Goal: Information Seeking & Learning: Learn about a topic

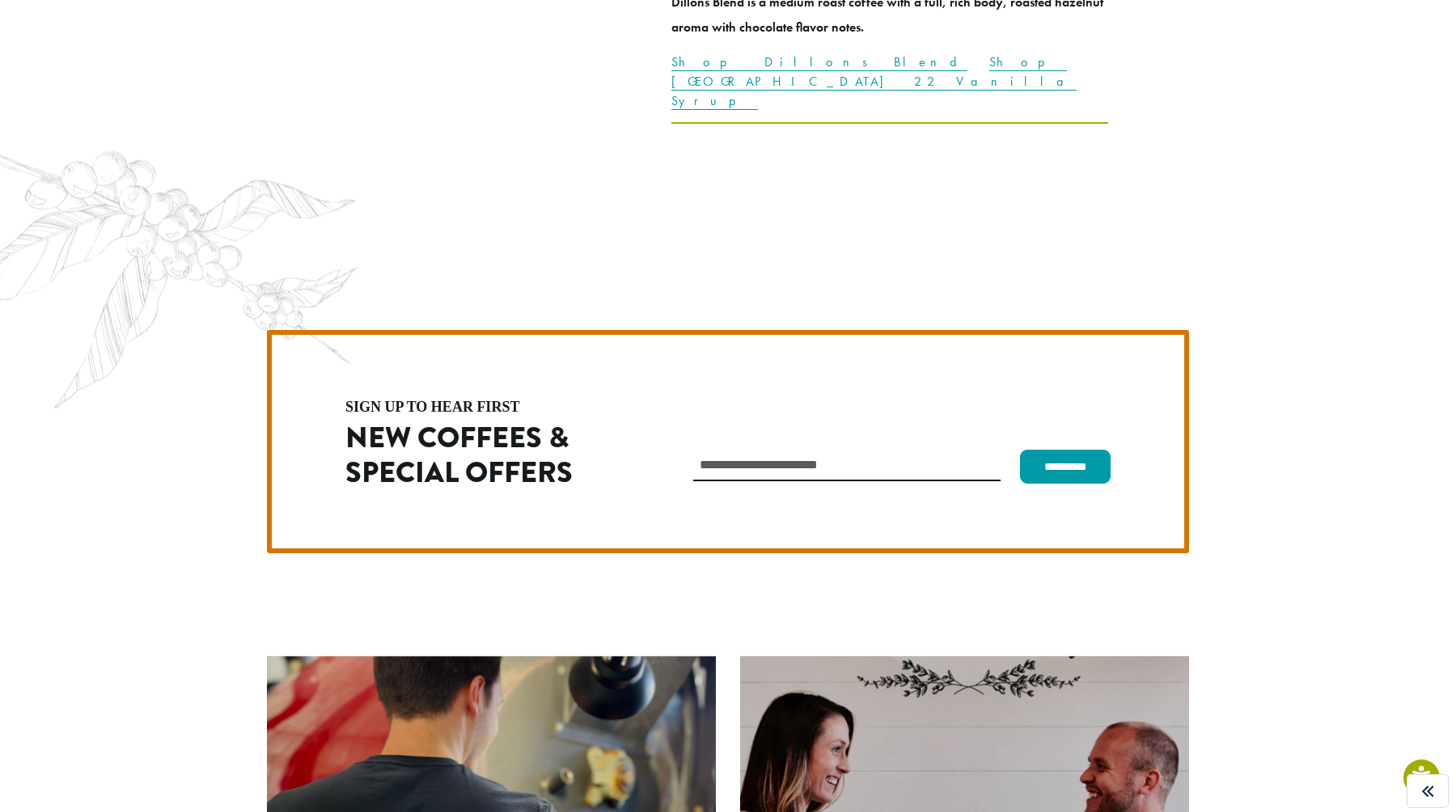
scroll to position [4569, 0]
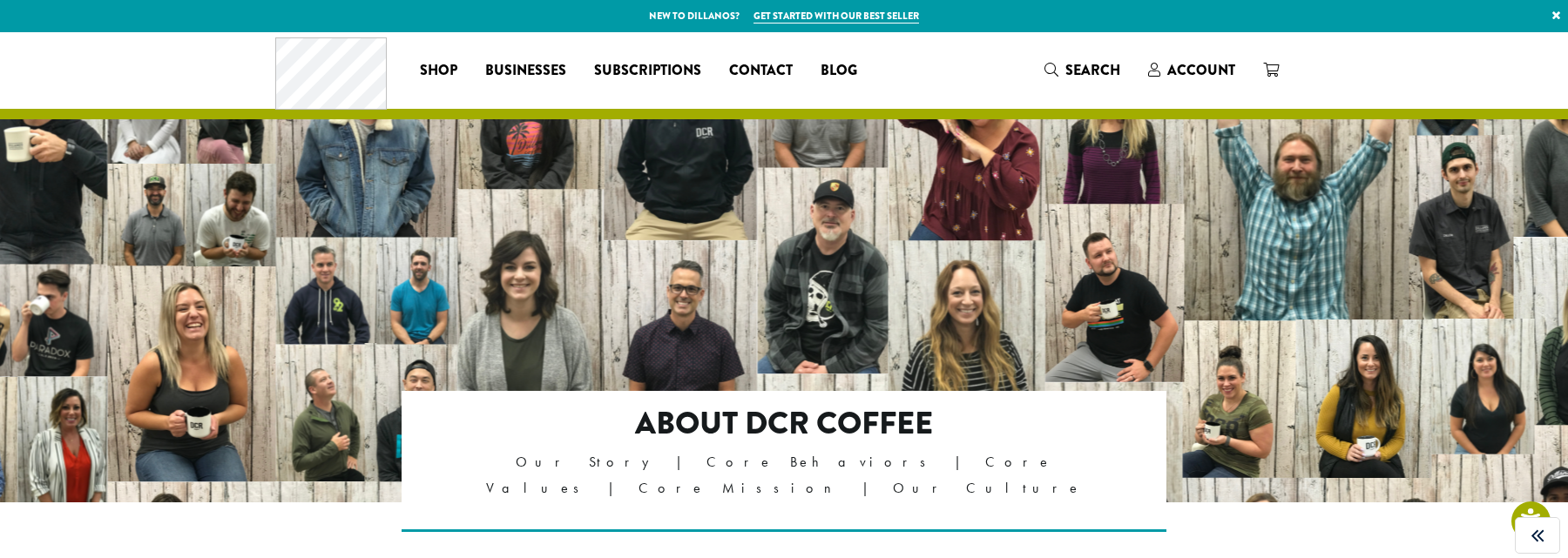
click at [367, 115] on header "Coffee All Coffees Best Sellers Blends Single Origins Dillanos Limited Organic …" at bounding box center [784, 75] width 1568 height 87
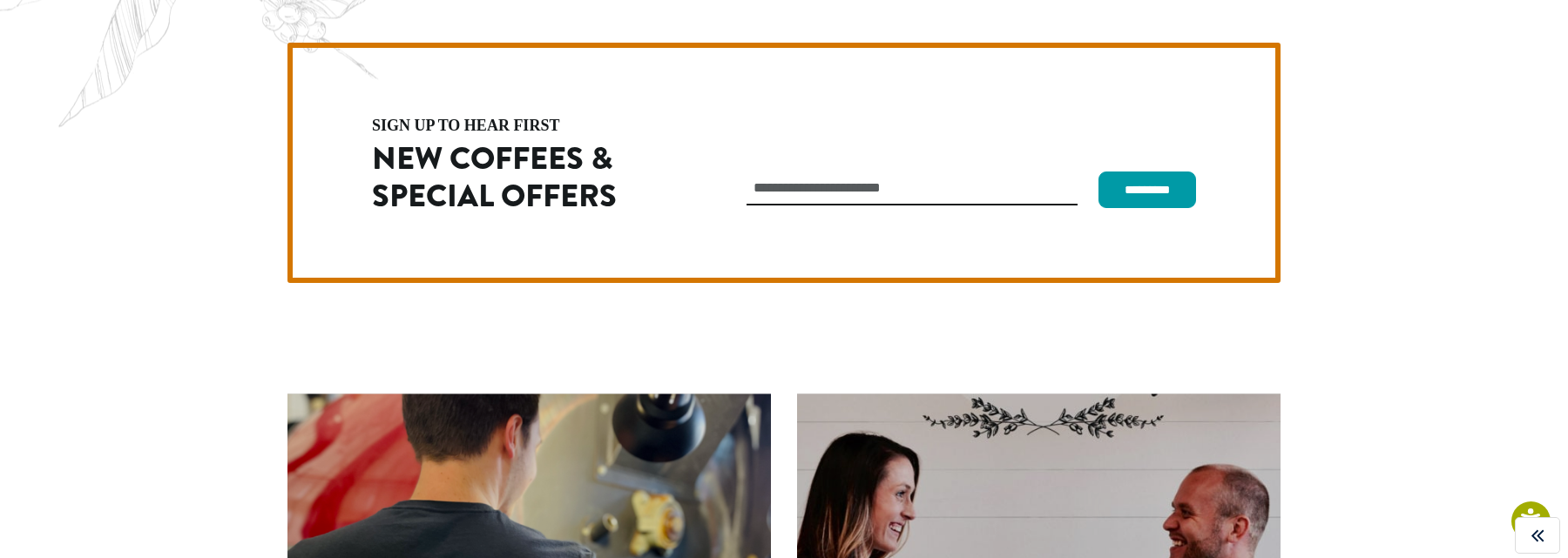
scroll to position [4917, 0]
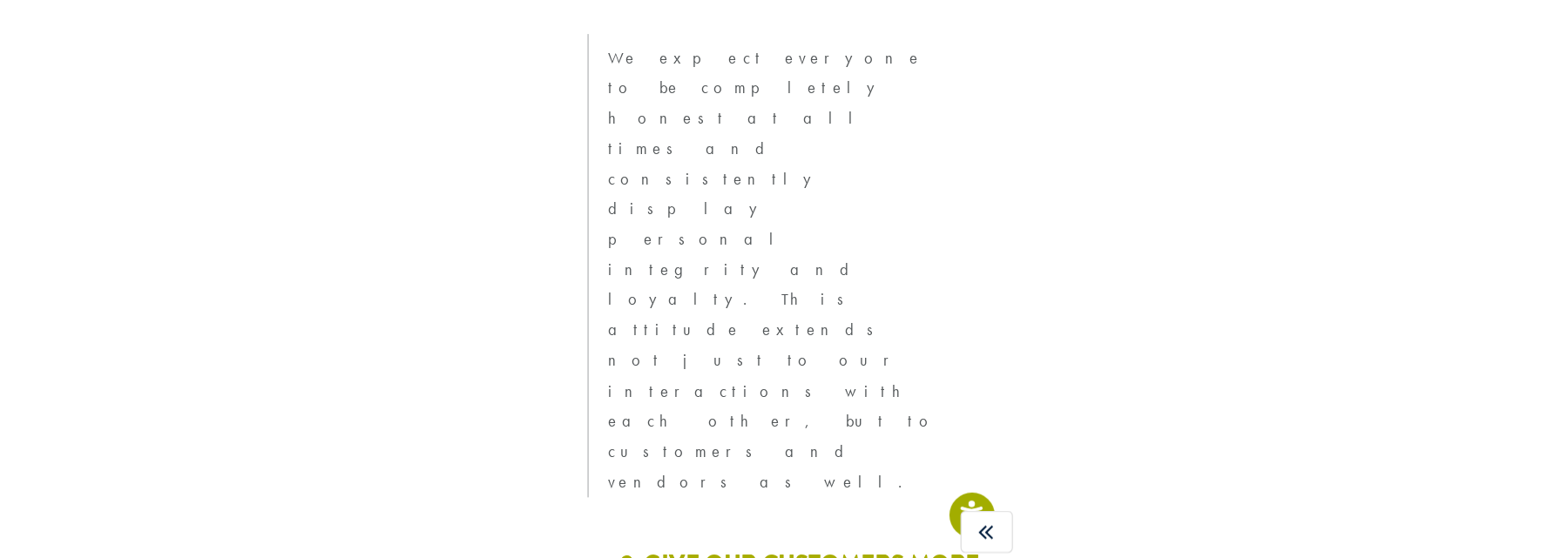
scroll to position [4967, 0]
